Goal: Task Accomplishment & Management: Use online tool/utility

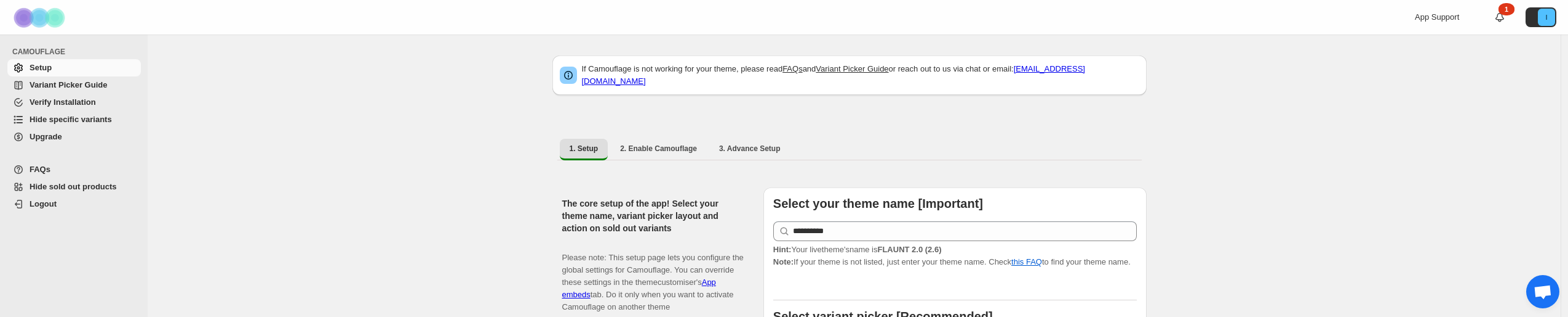
click at [60, 118] on span "Hide specific variants" at bounding box center [71, 120] width 82 height 9
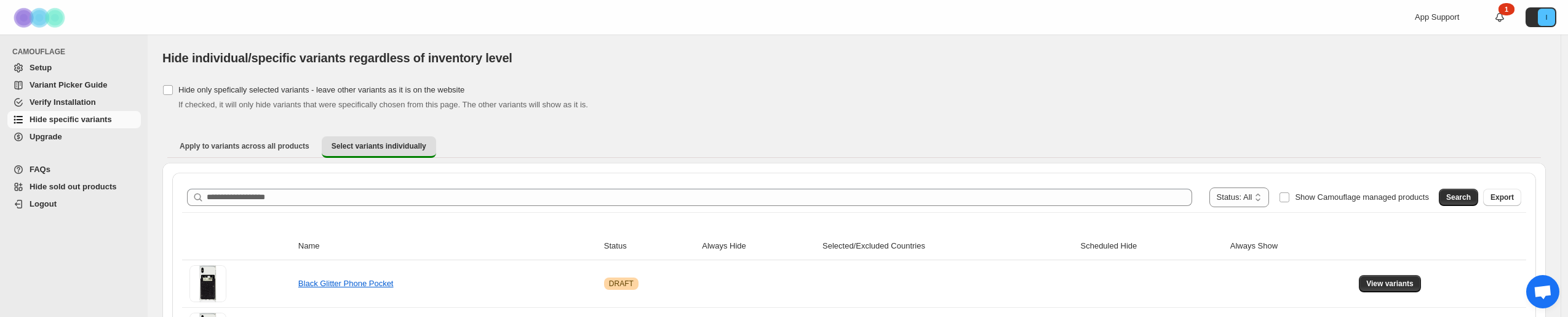
click at [76, 184] on span "Hide sold out products" at bounding box center [73, 186] width 87 height 9
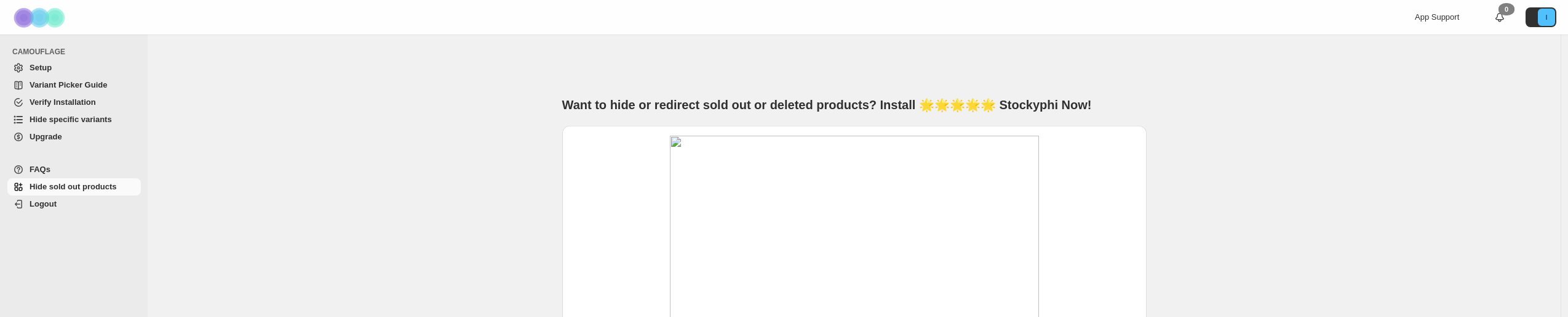
scroll to position [5, 0]
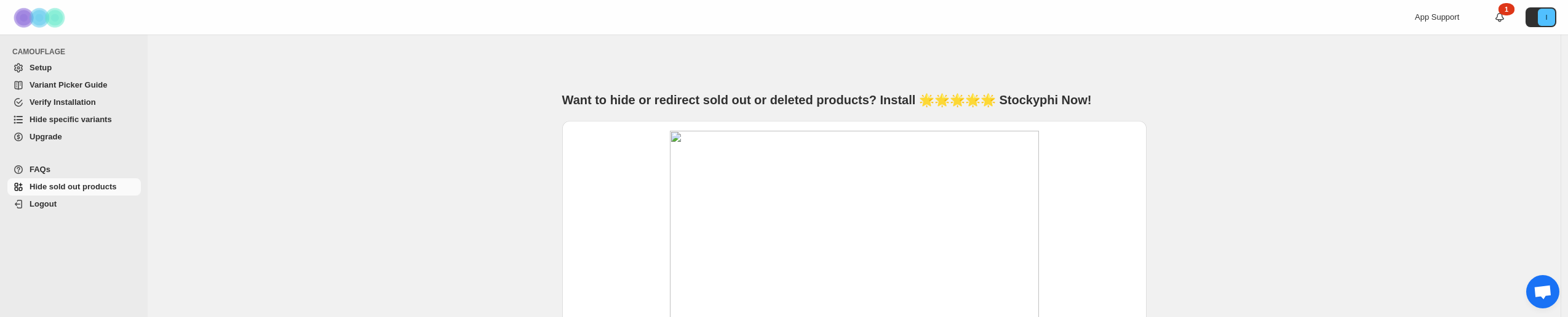
click at [64, 116] on span "Hide specific variants" at bounding box center [71, 120] width 82 height 9
